Goal: Find specific page/section: Find specific page/section

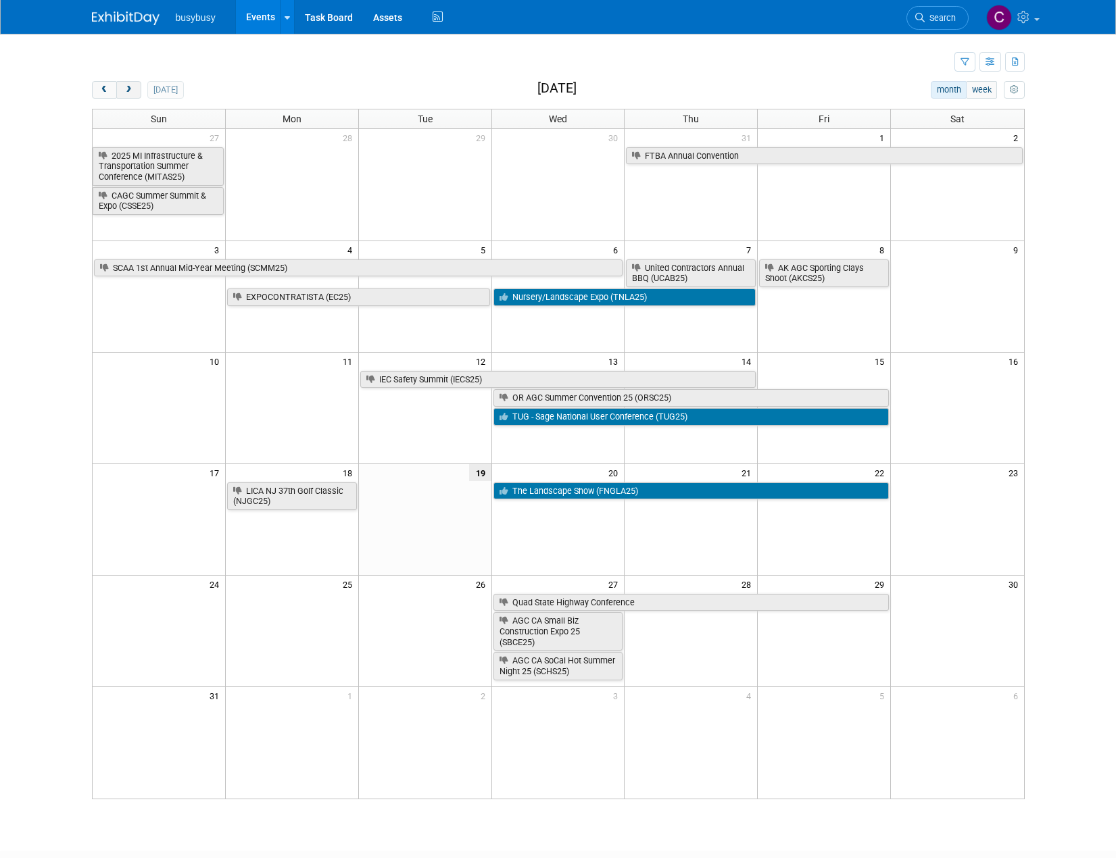
click at [135, 91] on button "next" at bounding box center [128, 90] width 25 height 18
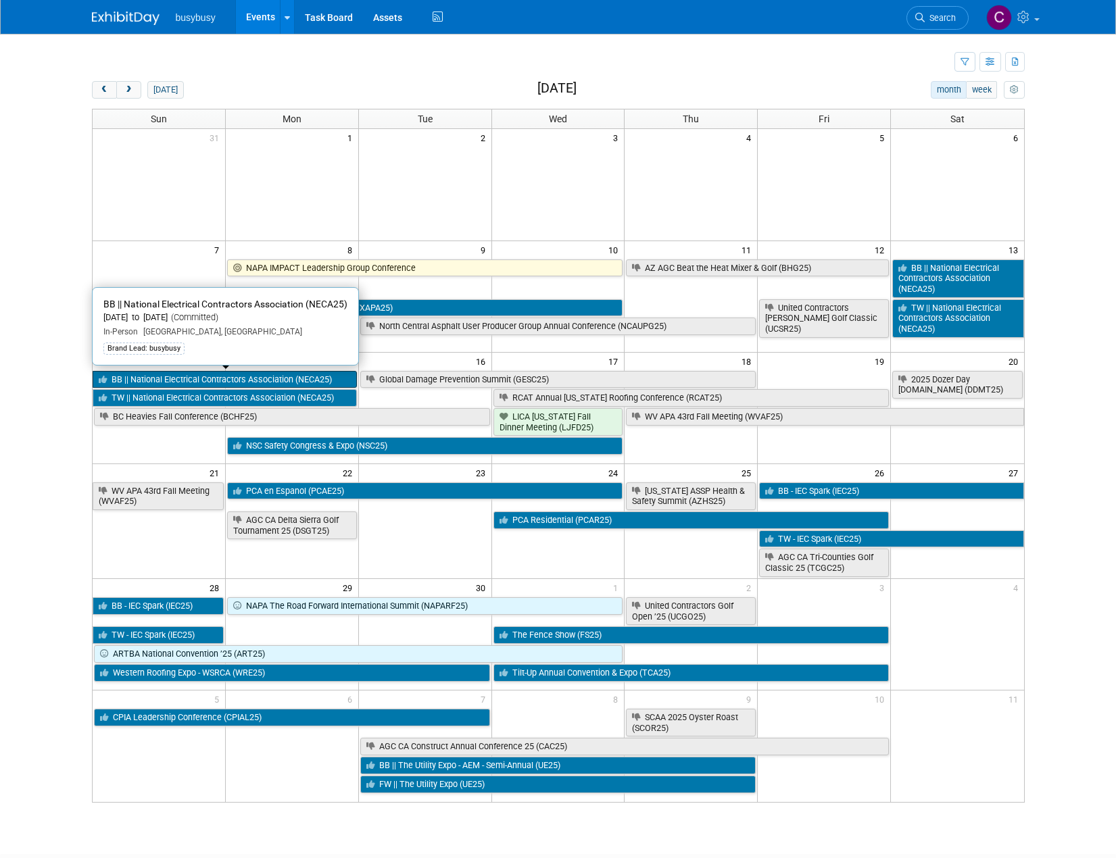
click at [231, 378] on link "BB || National Electrical Contractors Association (NECA25)" at bounding box center [225, 380] width 264 height 18
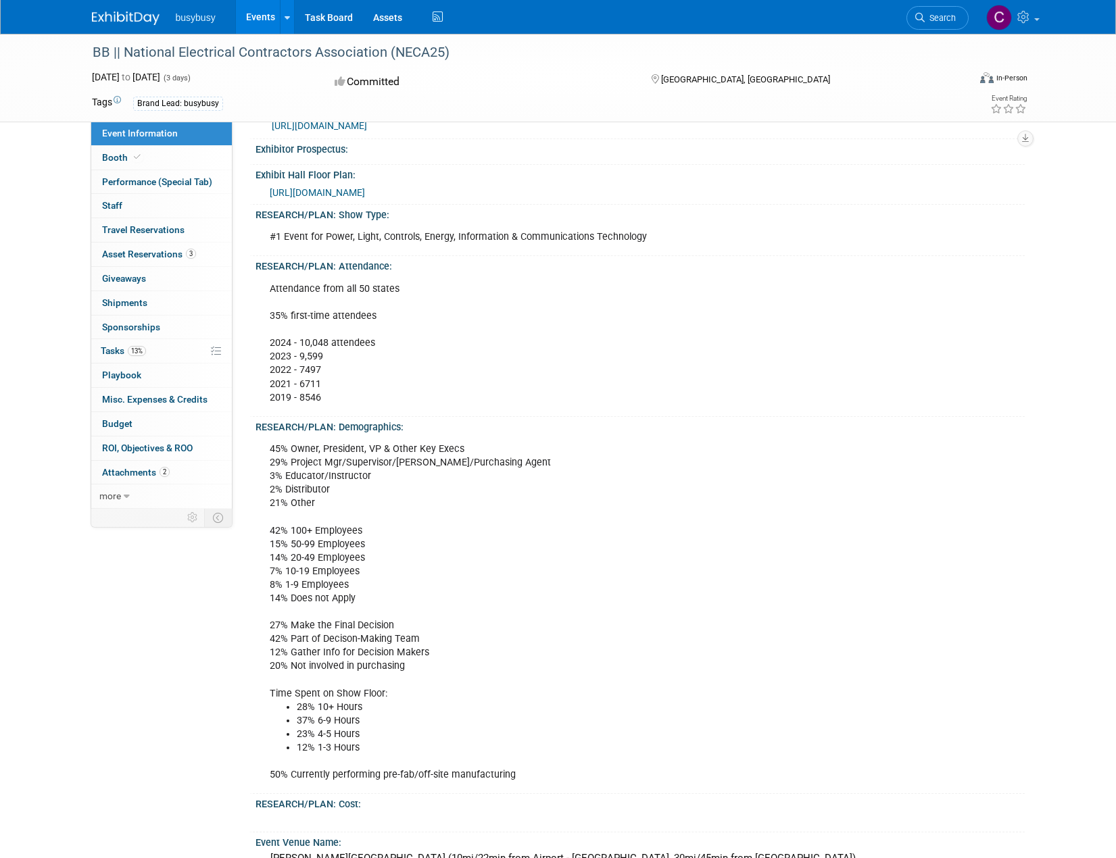
scroll to position [338, 0]
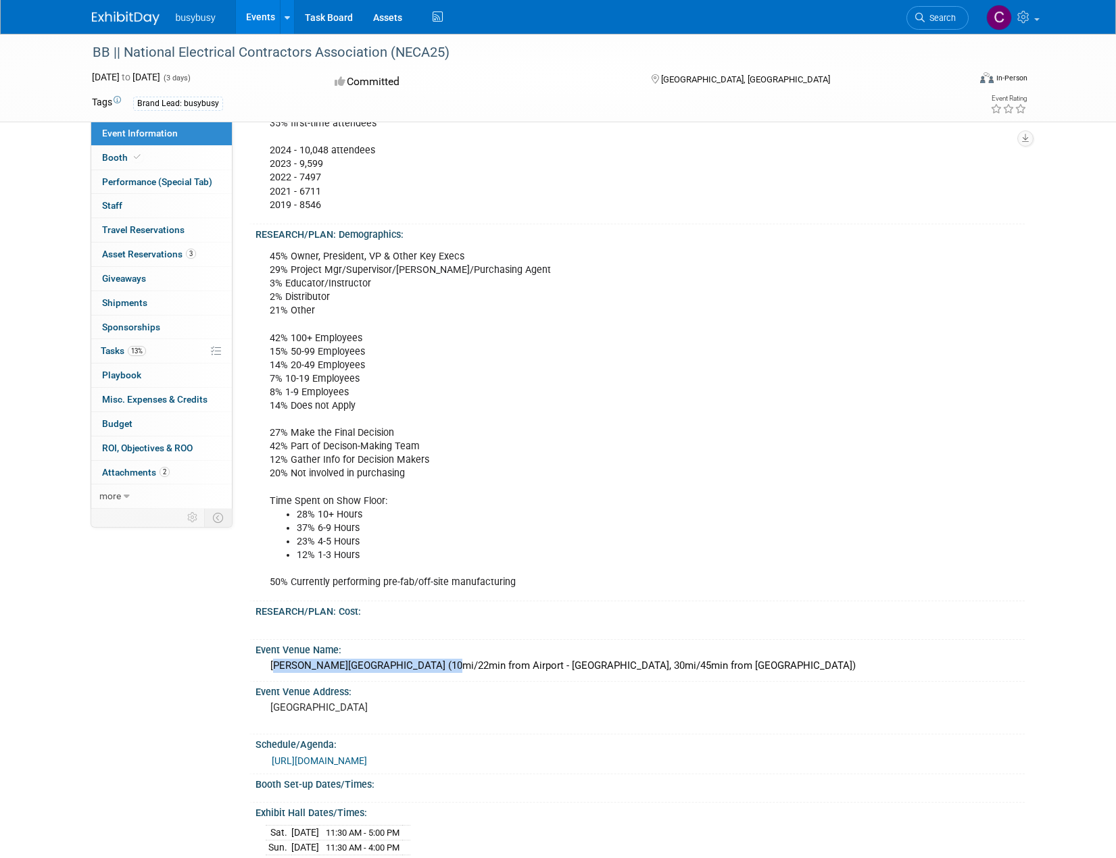
drag, startPoint x: 267, startPoint y: 666, endPoint x: 434, endPoint y: 672, distance: 167.0
click at [434, 672] on div "[PERSON_NAME][GEOGRAPHIC_DATA] (10mi/22min from Airport - [GEOGRAPHIC_DATA], 30…" at bounding box center [640, 666] width 749 height 21
copy div "[PERSON_NAME][GEOGRAPHIC_DATA]"
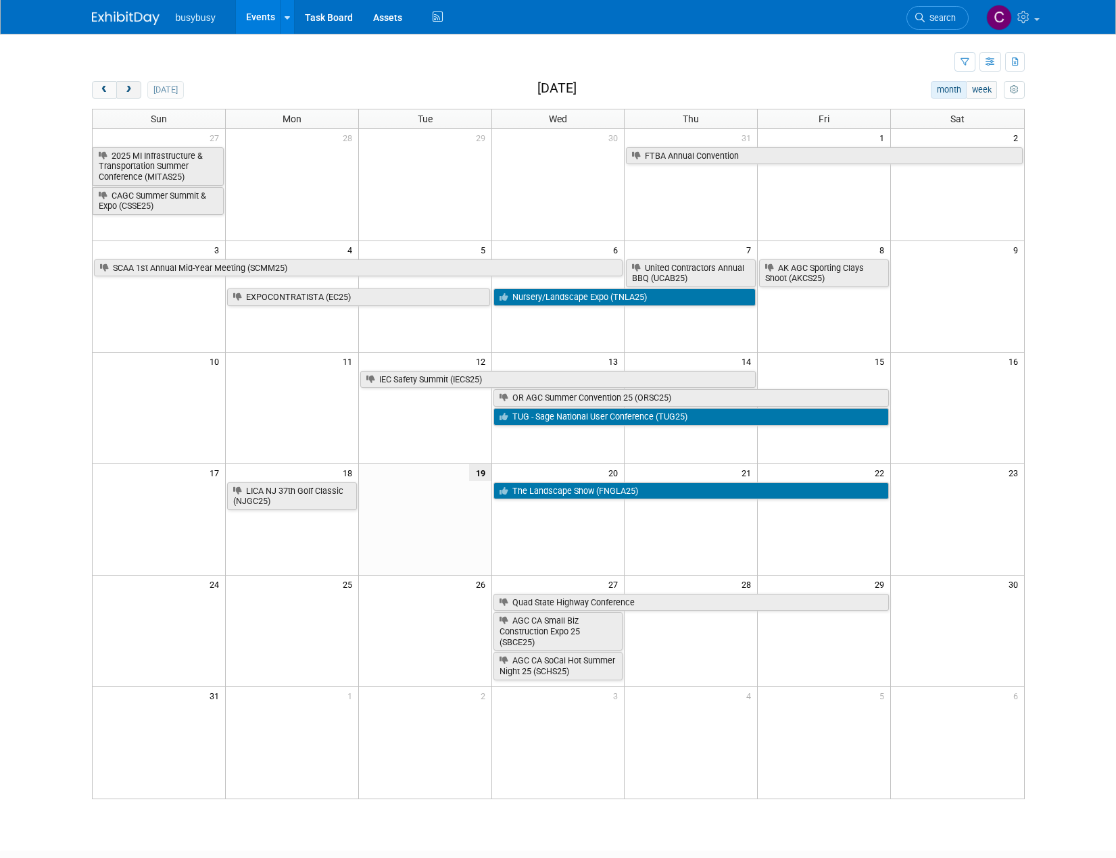
click at [128, 86] on span "next" at bounding box center [129, 90] width 10 height 9
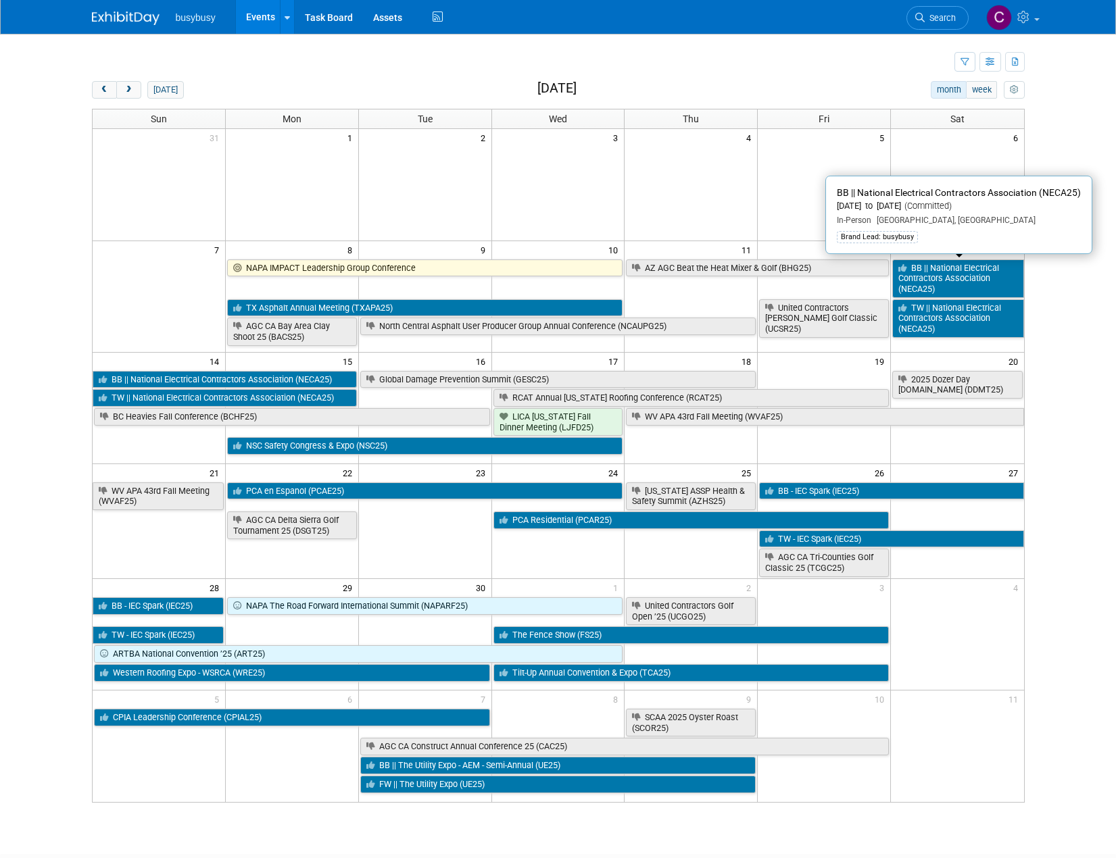
click at [970, 279] on link "BB || National Electrical Contractors Association (NECA25)" at bounding box center [957, 279] width 131 height 39
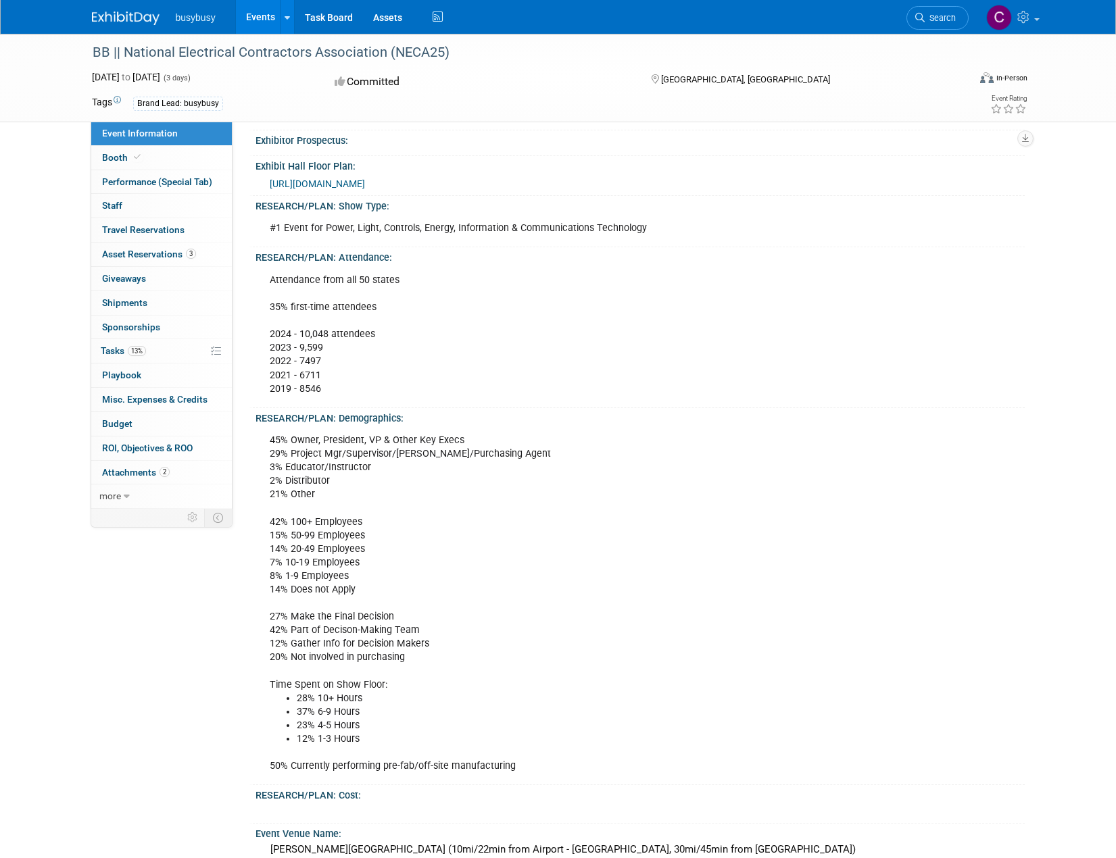
scroll to position [541, 0]
